Goal: Information Seeking & Learning: Learn about a topic

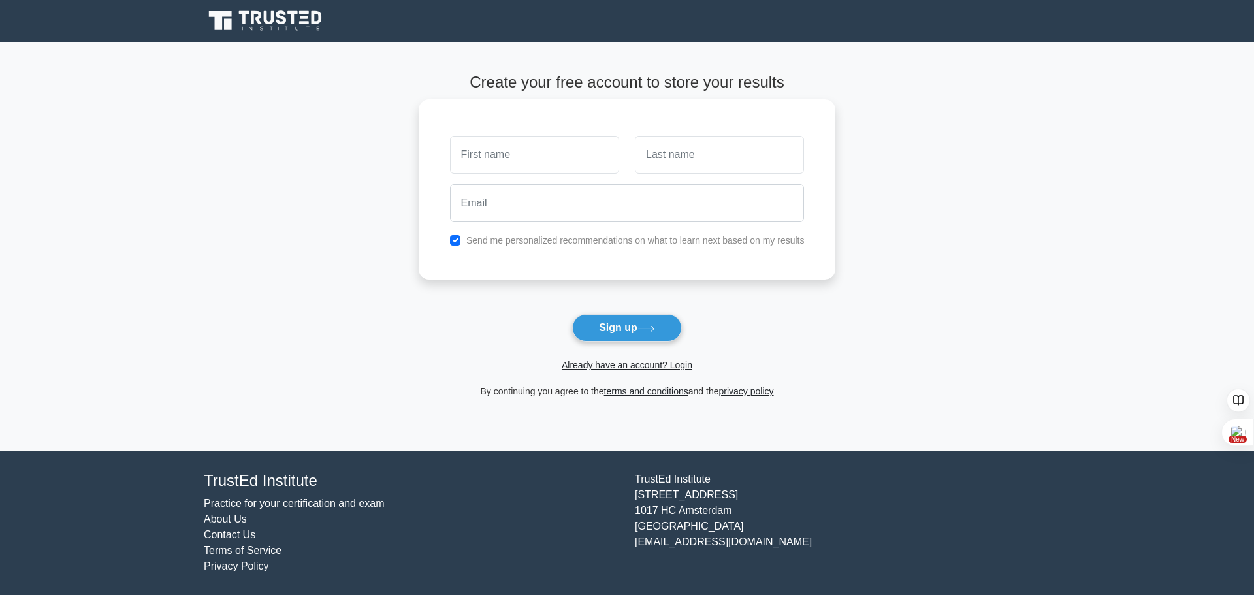
click at [545, 165] on input "text" at bounding box center [534, 155] width 169 height 38
type input "Solange"
click at [668, 162] on input "text" at bounding box center [719, 155] width 169 height 38
type input "Mukeshimana"
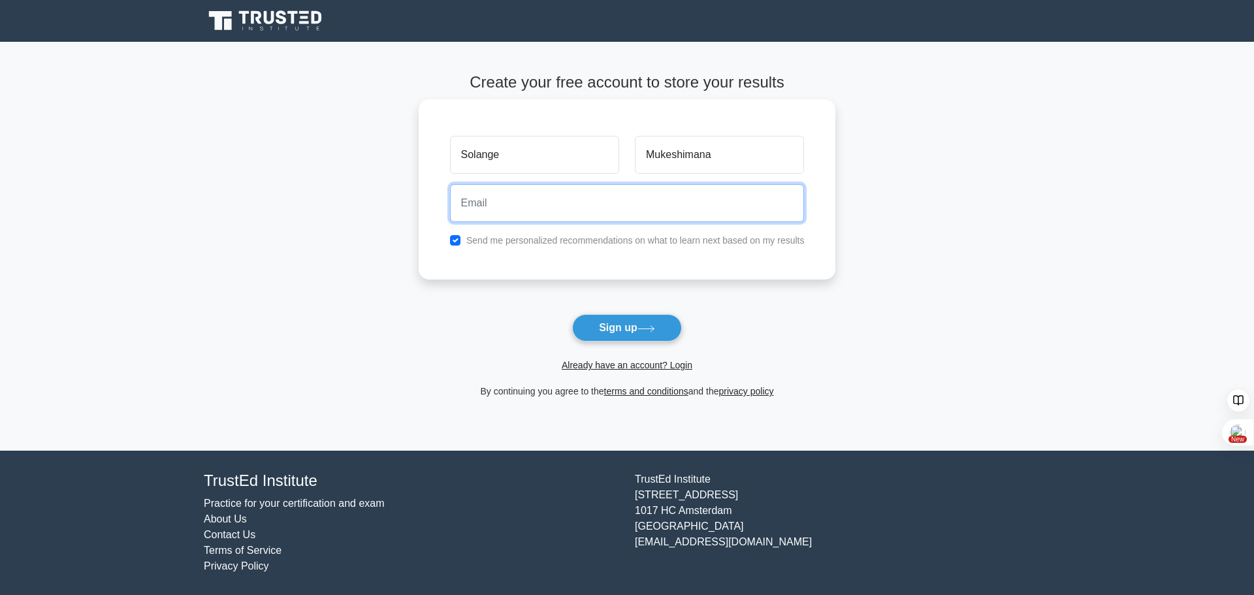
click at [579, 195] on input "email" at bounding box center [627, 203] width 355 height 38
type input "sosomuke91@gmail.com"
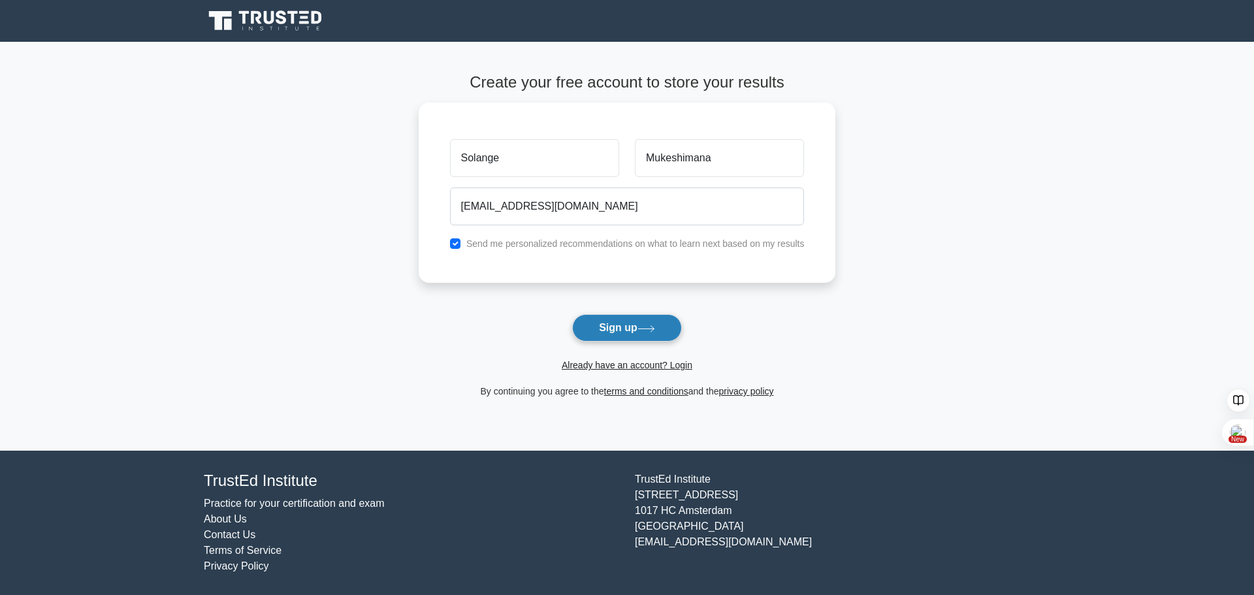
click at [633, 329] on button "Sign up" at bounding box center [627, 327] width 110 height 27
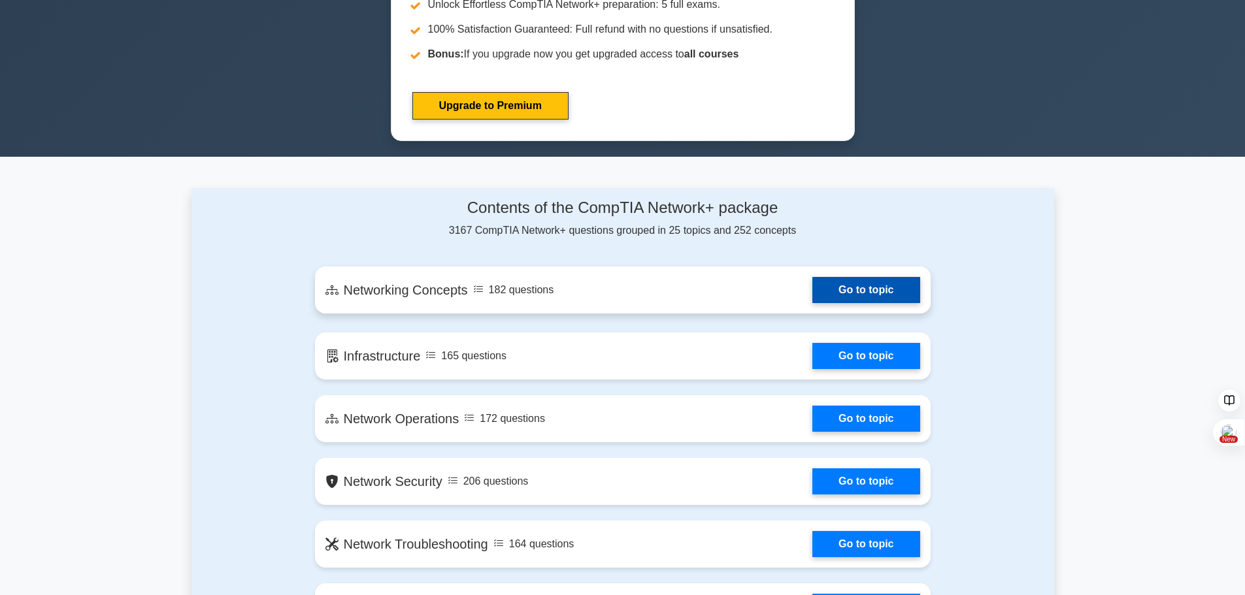
scroll to position [653, 0]
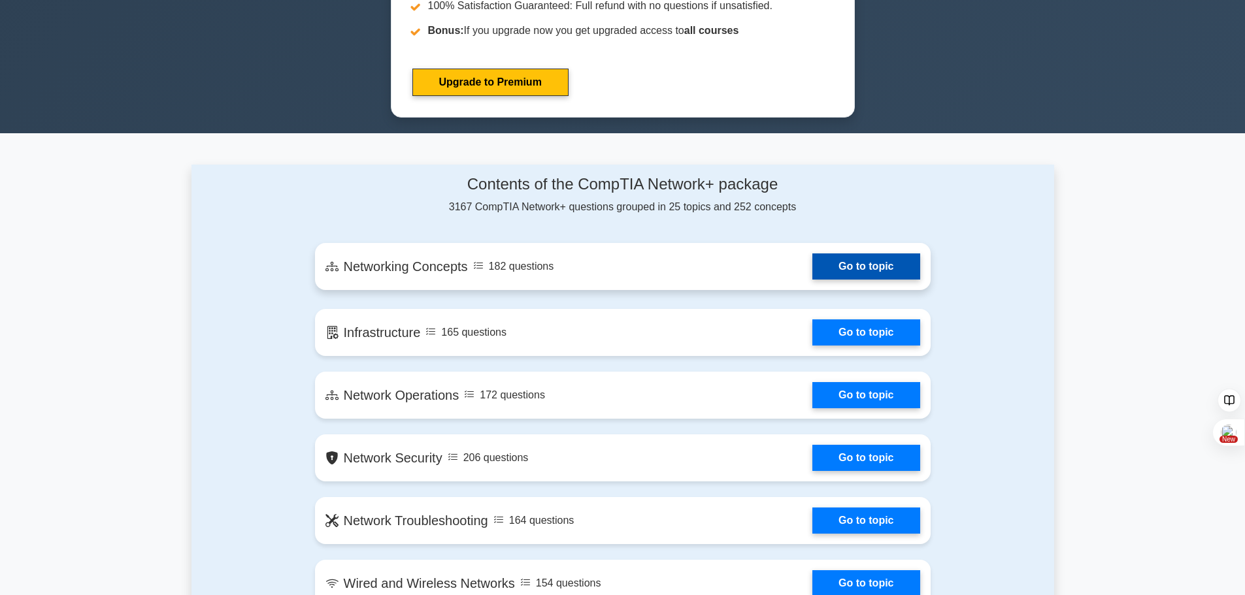
click at [847, 278] on link "Go to topic" at bounding box center [865, 267] width 107 height 26
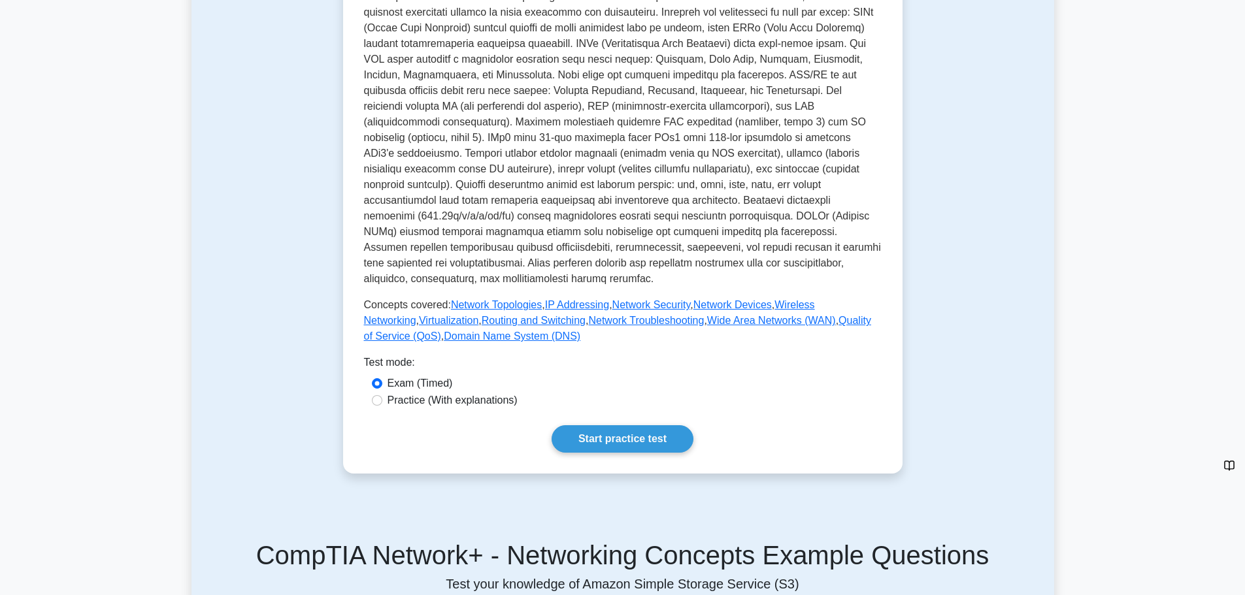
scroll to position [392, 0]
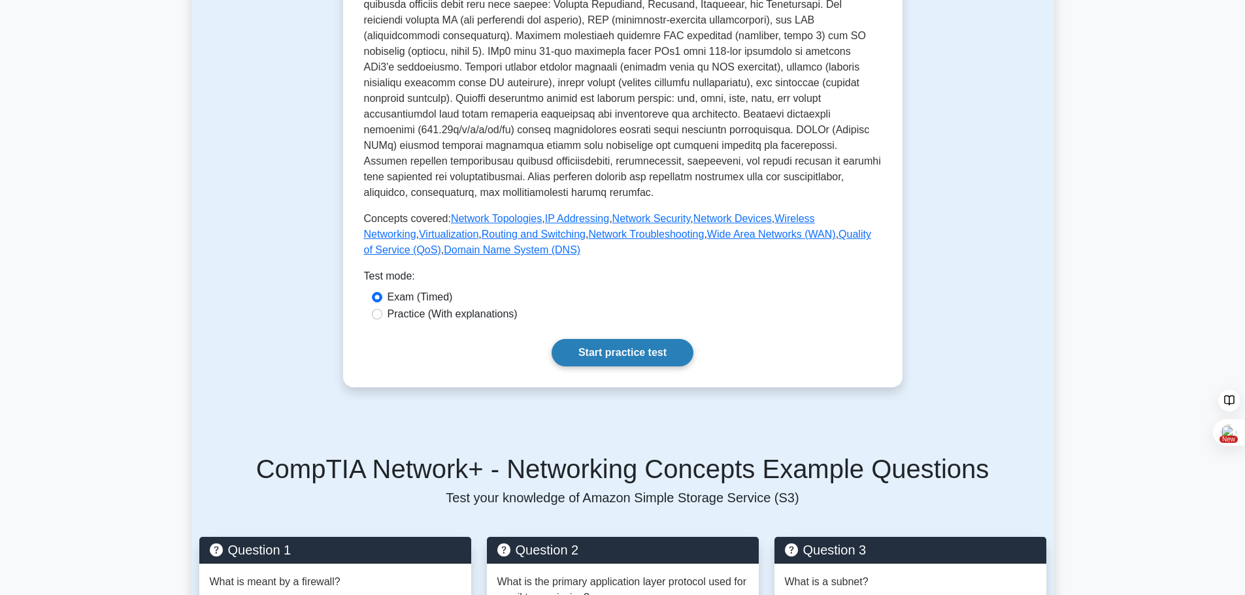
click at [629, 341] on link "Start practice test" at bounding box center [622, 352] width 142 height 27
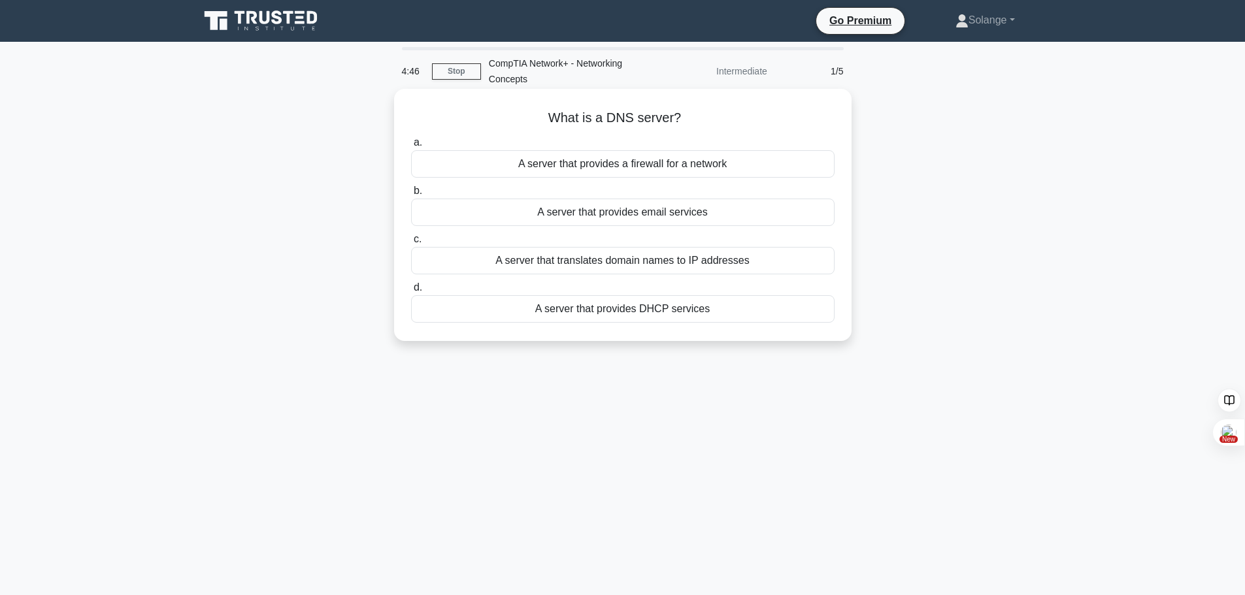
click at [659, 263] on div "A server that translates domain names to IP addresses" at bounding box center [622, 260] width 423 height 27
click at [411, 244] on input "c. A server that translates domain names to IP addresses" at bounding box center [411, 239] width 0 height 8
click at [655, 263] on div "A security protocol for wireless networks" at bounding box center [622, 260] width 423 height 27
click at [411, 244] on input "c. A security protocol for wireless networks" at bounding box center [411, 239] width 0 height 8
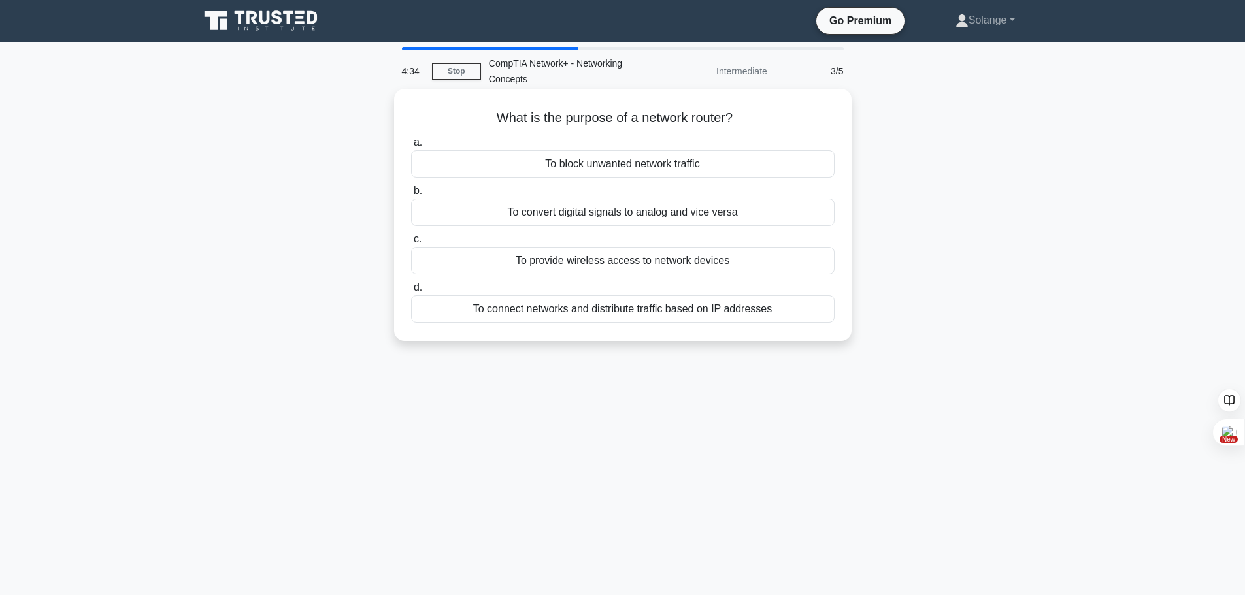
click at [657, 311] on div "To connect networks and distribute traffic based on IP addresses" at bounding box center [622, 308] width 423 height 27
click at [411, 292] on input "d. To connect networks and distribute traffic based on IP addresses" at bounding box center [411, 288] width 0 height 8
click at [638, 265] on div "To map a network address to a physical address" at bounding box center [622, 260] width 423 height 27
click at [411, 244] on input "c. To map a network address to a physical address" at bounding box center [411, 239] width 0 height 8
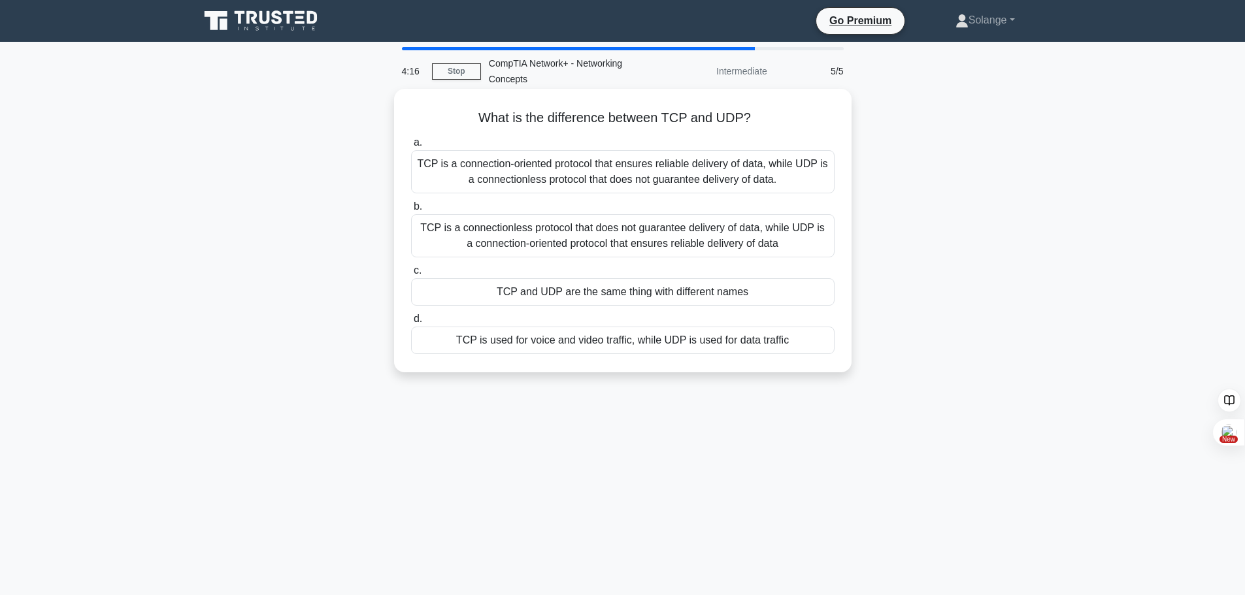
click at [566, 176] on div "TCP is a connection-oriented protocol that ensures reliable delivery of data, w…" at bounding box center [622, 171] width 423 height 43
click at [411, 147] on input "a. TCP is a connection-oriented protocol that ensures reliable delivery of data…" at bounding box center [411, 143] width 0 height 8
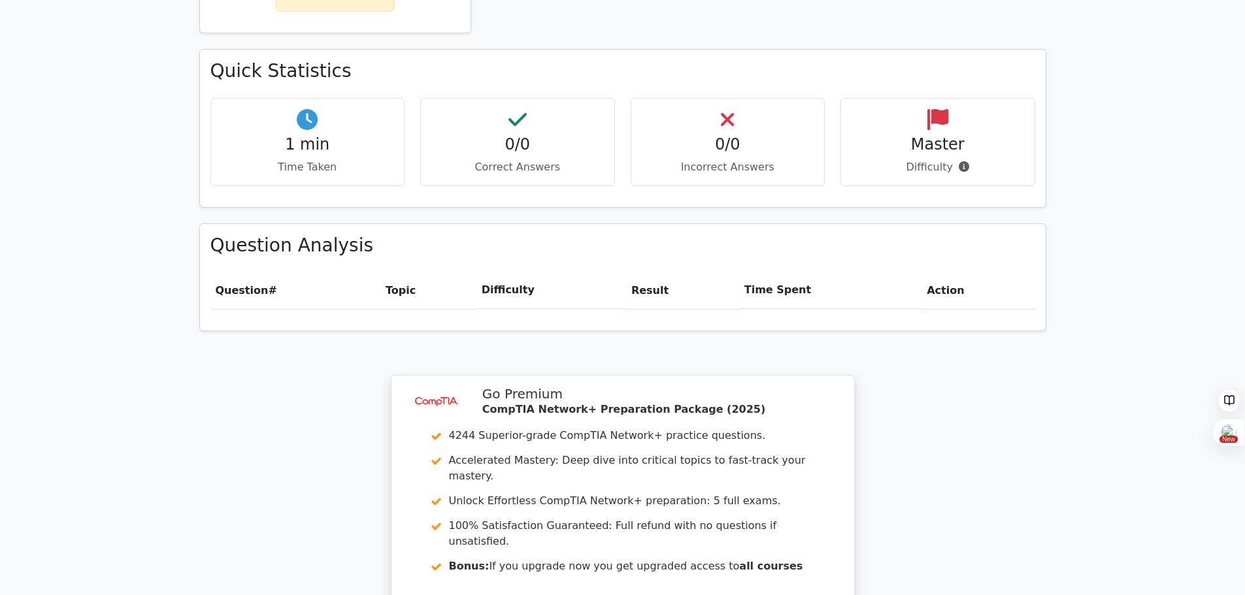
scroll to position [908, 0]
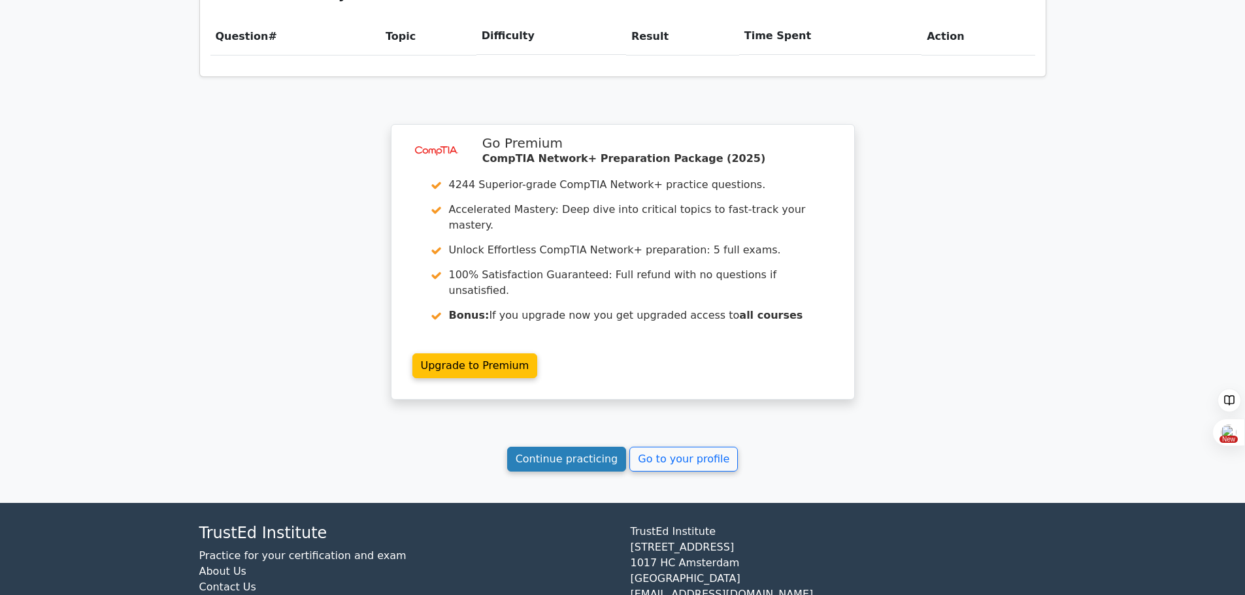
click at [593, 447] on link "Continue practicing" at bounding box center [567, 459] width 120 height 25
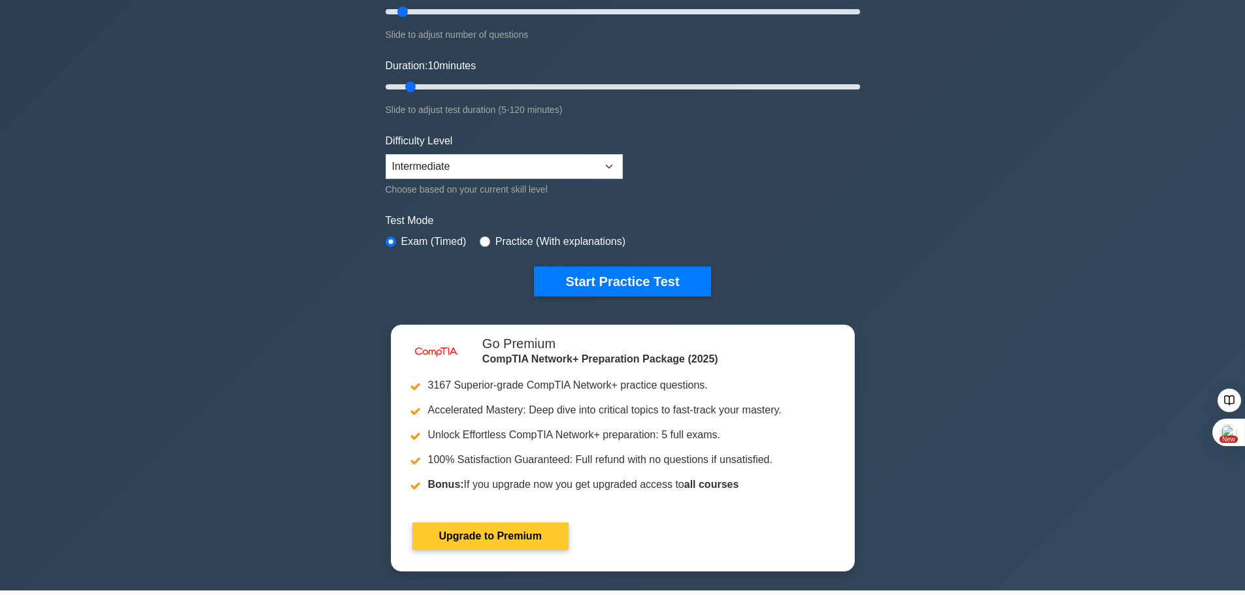
scroll to position [261, 0]
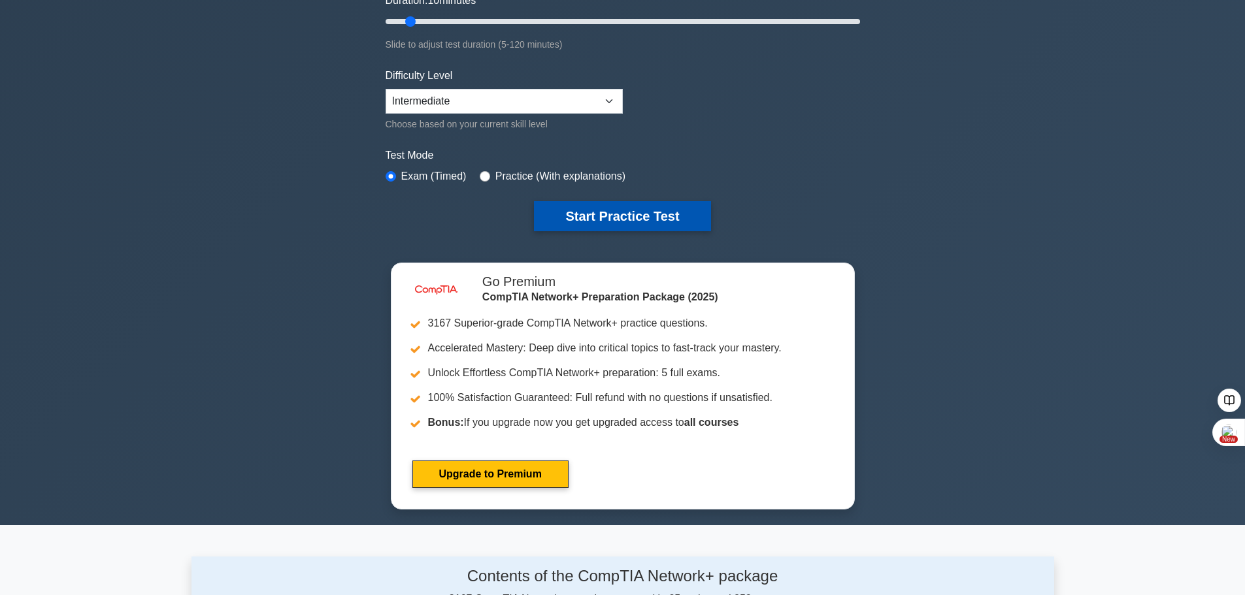
click at [612, 216] on button "Start Practice Test" at bounding box center [622, 216] width 176 height 30
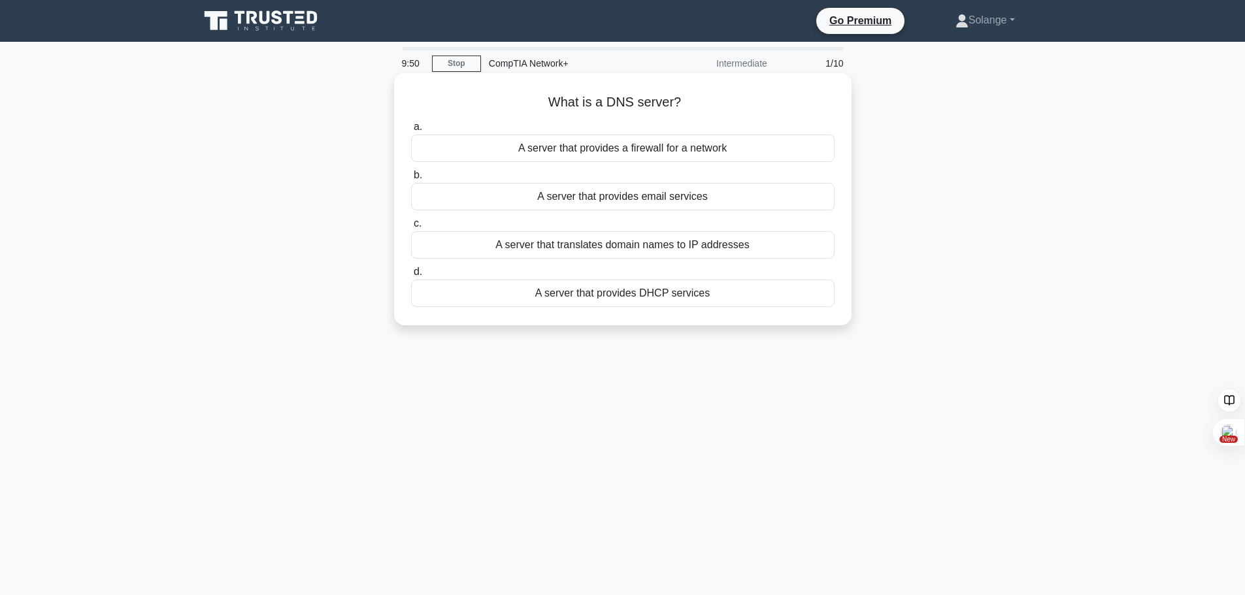
click at [633, 248] on div "A server that translates domain names to IP addresses" at bounding box center [622, 244] width 423 height 27
click at [411, 228] on input "c. A server that translates domain names to IP addresses" at bounding box center [411, 224] width 0 height 8
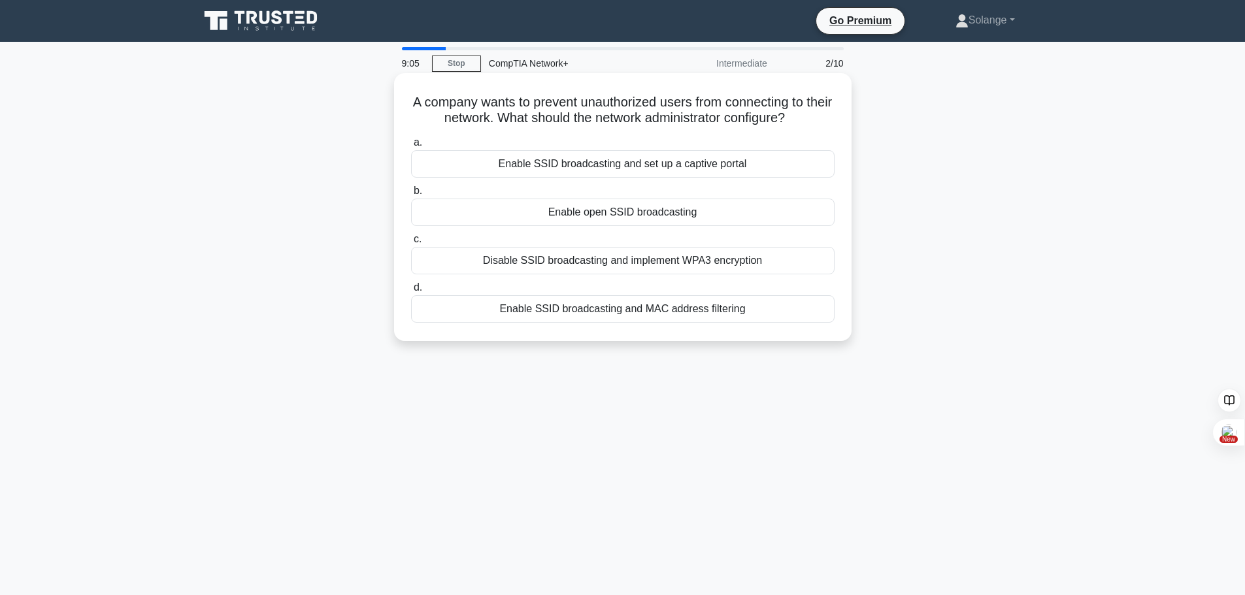
click at [580, 263] on div "Disable SSID broadcasting and implement WPA3 encryption" at bounding box center [622, 260] width 423 height 27
click at [411, 244] on input "c. Disable SSID broadcasting and implement WPA3 encryption" at bounding box center [411, 239] width 0 height 8
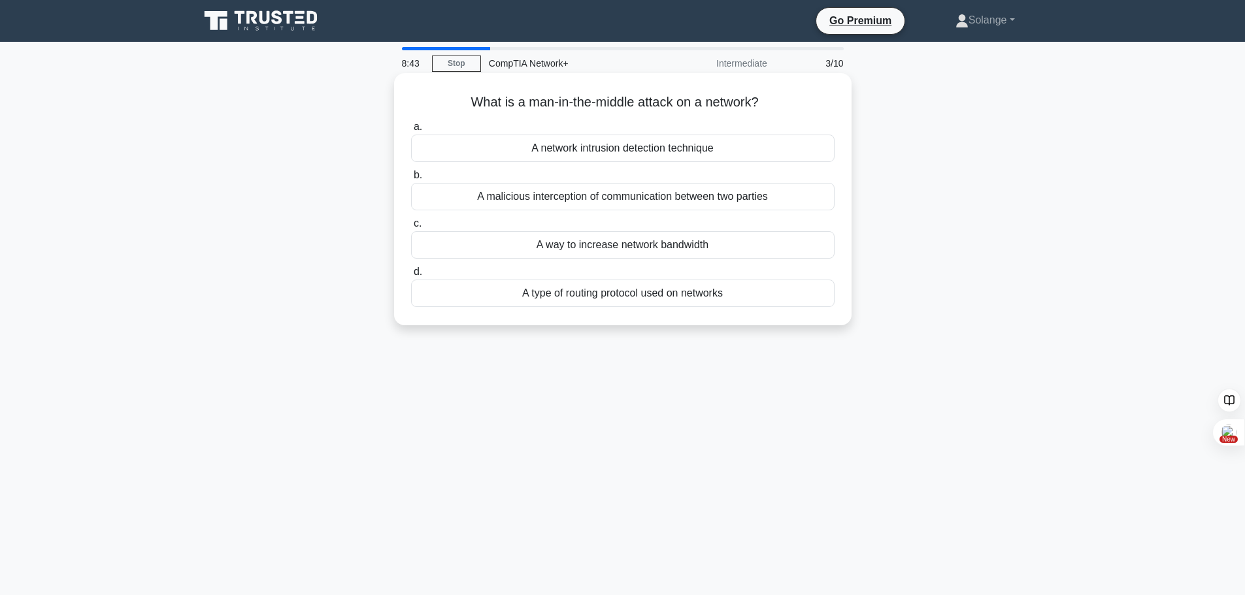
click at [667, 200] on div "A malicious interception of communication between two parties" at bounding box center [622, 196] width 423 height 27
click at [411, 180] on input "b. A malicious interception of communication between two parties" at bounding box center [411, 175] width 0 height 8
click at [606, 248] on div "To connect multiple devices on a single network" at bounding box center [622, 244] width 423 height 27
click at [411, 228] on input "c. To connect multiple devices on a single network" at bounding box center [411, 224] width 0 height 8
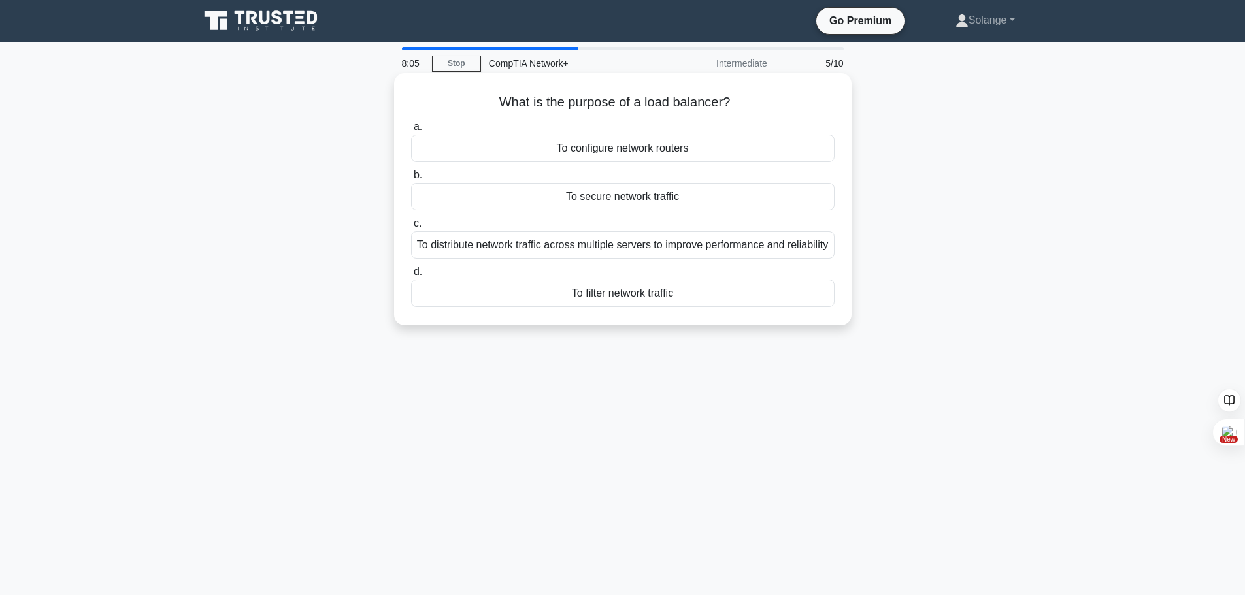
click at [570, 250] on div "To distribute network traffic across multiple servers to improve performance an…" at bounding box center [622, 244] width 423 height 27
click at [411, 228] on input "c. To distribute network traffic across multiple servers to improve performance…" at bounding box center [411, 224] width 0 height 8
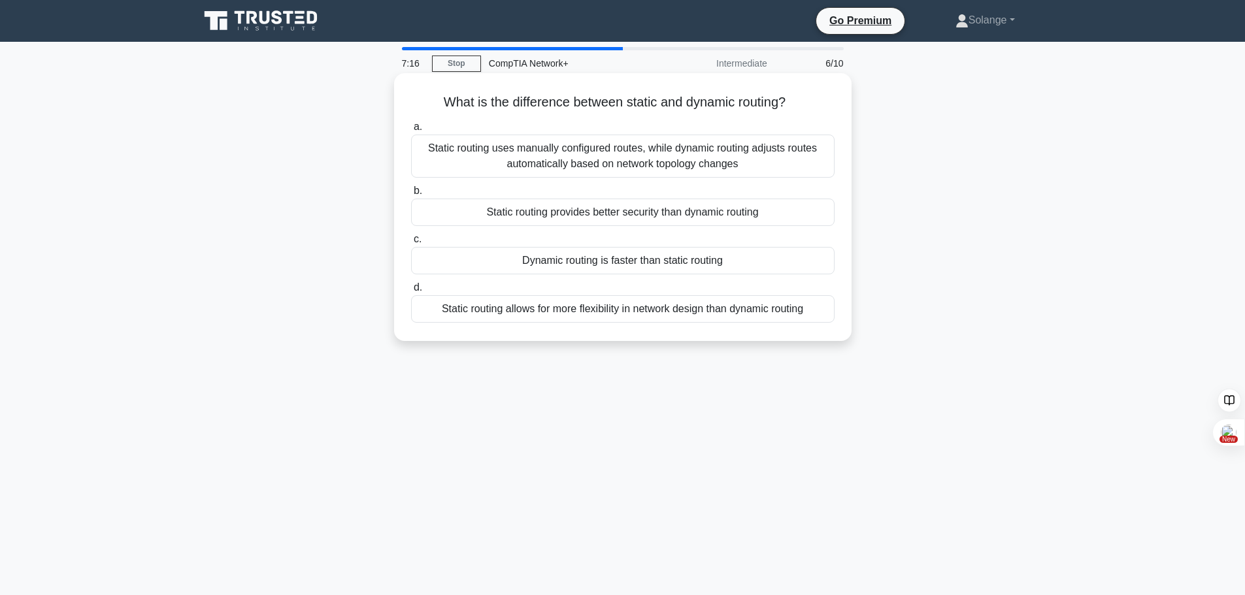
click at [604, 165] on div "Static routing uses manually configured routes, while dynamic routing adjusts r…" at bounding box center [622, 156] width 423 height 43
click at [411, 131] on input "a. Static routing uses manually configured routes, while dynamic routing adjust…" at bounding box center [411, 127] width 0 height 8
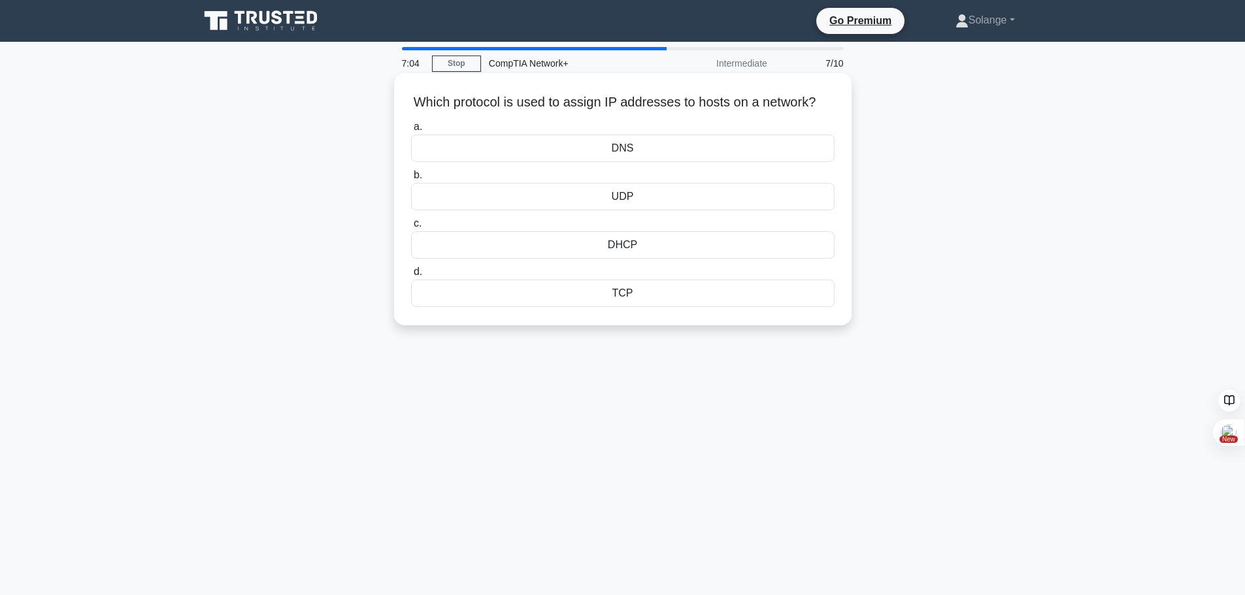
click at [631, 259] on div "DHCP" at bounding box center [622, 244] width 423 height 27
click at [411, 228] on input "c. DHCP" at bounding box center [411, 224] width 0 height 8
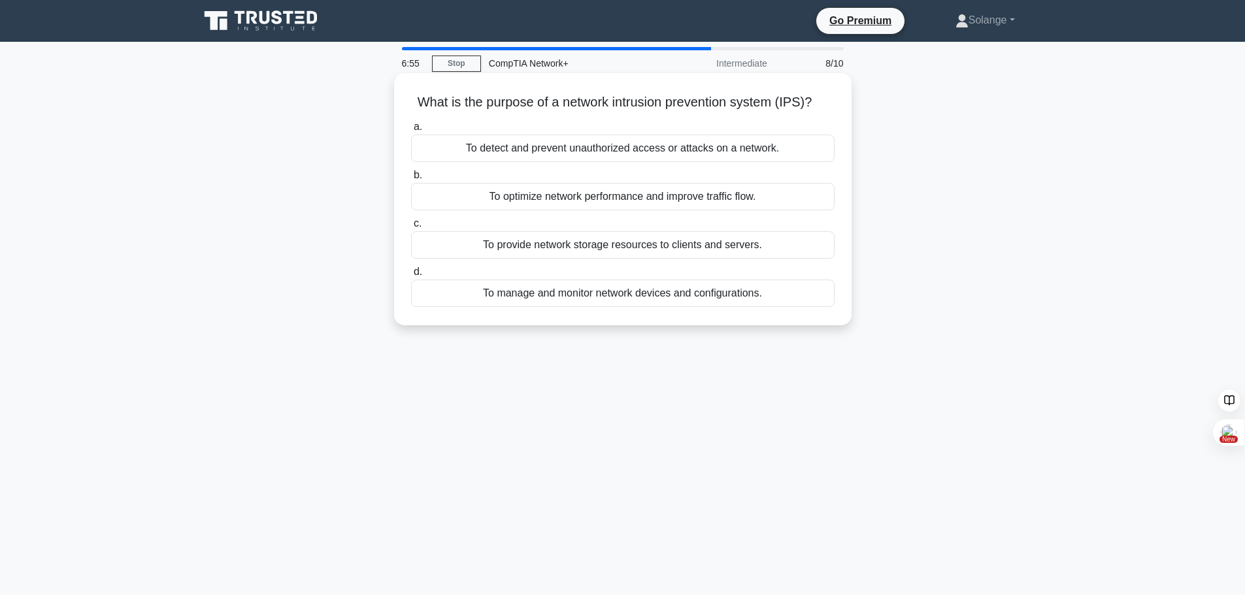
click at [610, 154] on div "To detect and prevent unauthorized access or attacks on a network." at bounding box center [622, 148] width 423 height 27
click at [411, 131] on input "a. To detect and prevent unauthorized access or attacks on a network." at bounding box center [411, 127] width 0 height 8
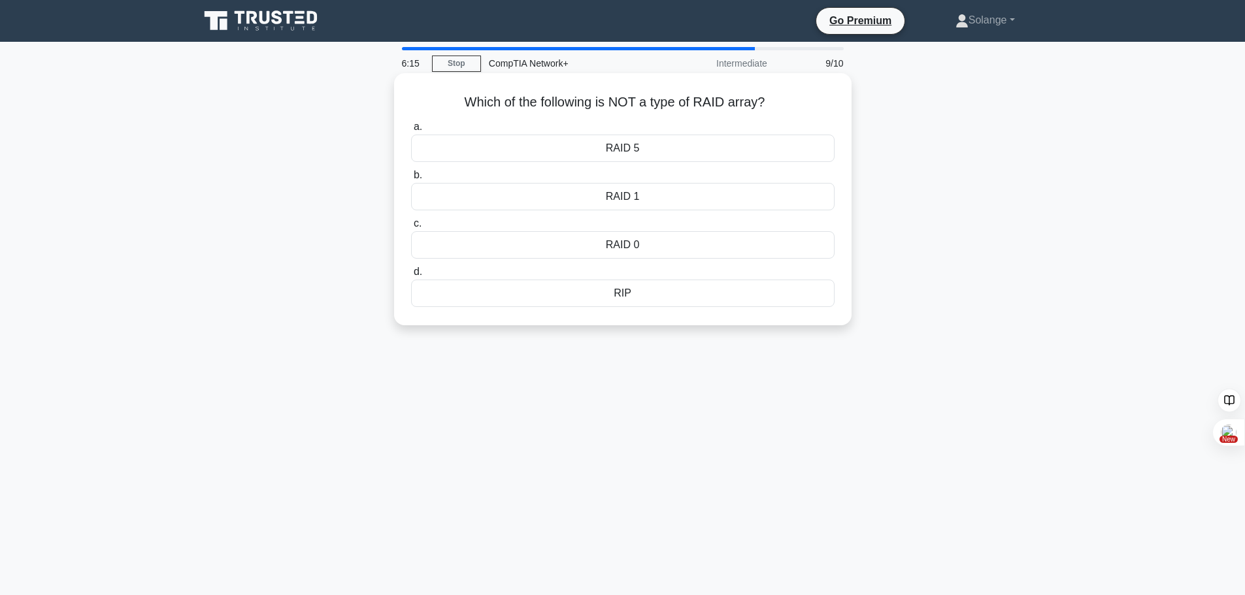
click at [617, 292] on div "RIP" at bounding box center [622, 293] width 423 height 27
click at [411, 276] on input "d. RIP" at bounding box center [411, 272] width 0 height 8
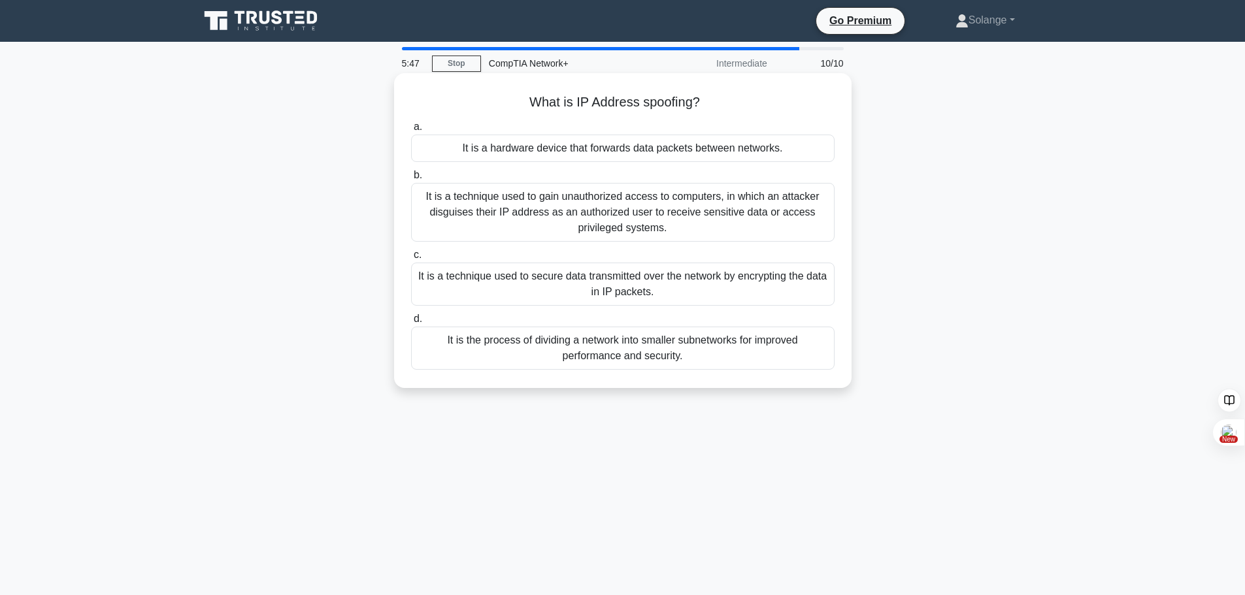
click at [583, 209] on div "It is a technique used to gain unauthorized access to computers, in which an at…" at bounding box center [622, 212] width 423 height 59
click at [411, 180] on input "b. It is a technique used to gain unauthorized access to computers, in which an…" at bounding box center [411, 175] width 0 height 8
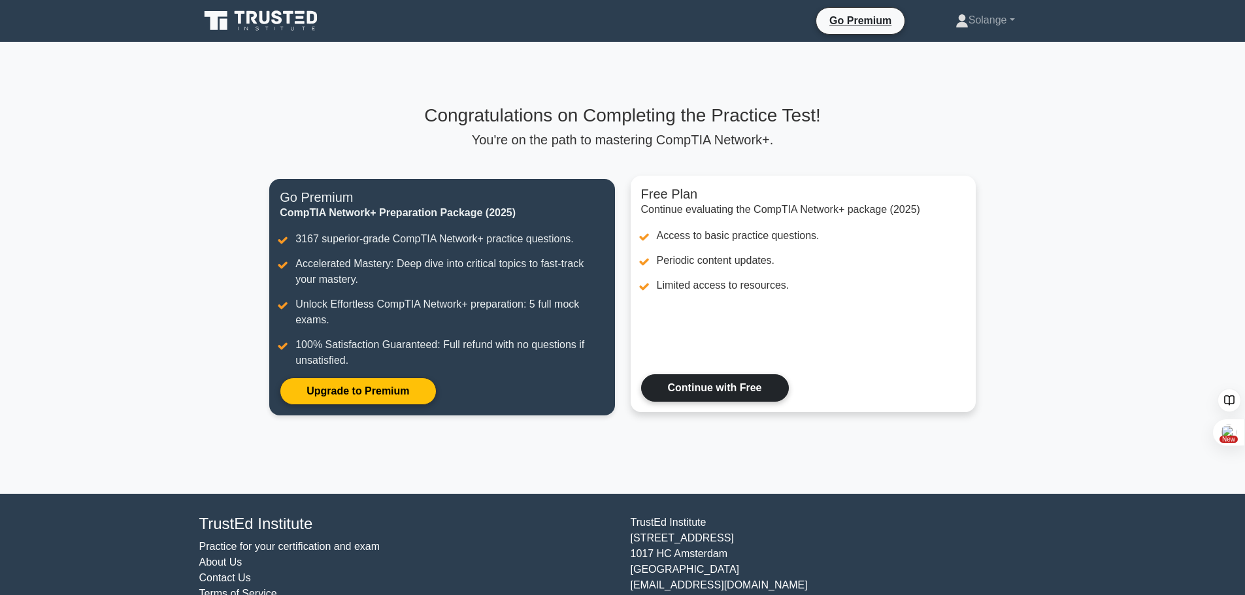
click at [713, 379] on link "Continue with Free" at bounding box center [715, 387] width 148 height 27
